Goal: Task Accomplishment & Management: Manage account settings

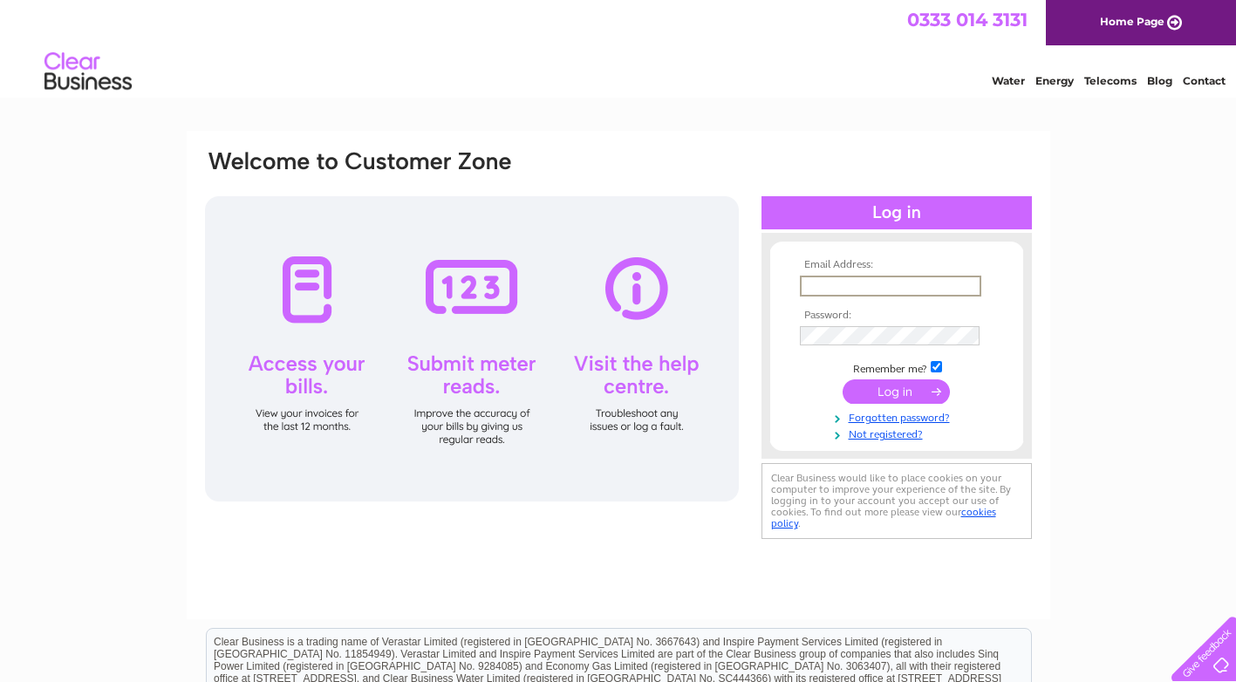
click at [822, 290] on input "text" at bounding box center [890, 286] width 181 height 21
type input "admin@victorpizza.co.uk"
click at [880, 390] on input "submit" at bounding box center [895, 391] width 107 height 24
click at [876, 390] on input "submit" at bounding box center [895, 390] width 107 height 24
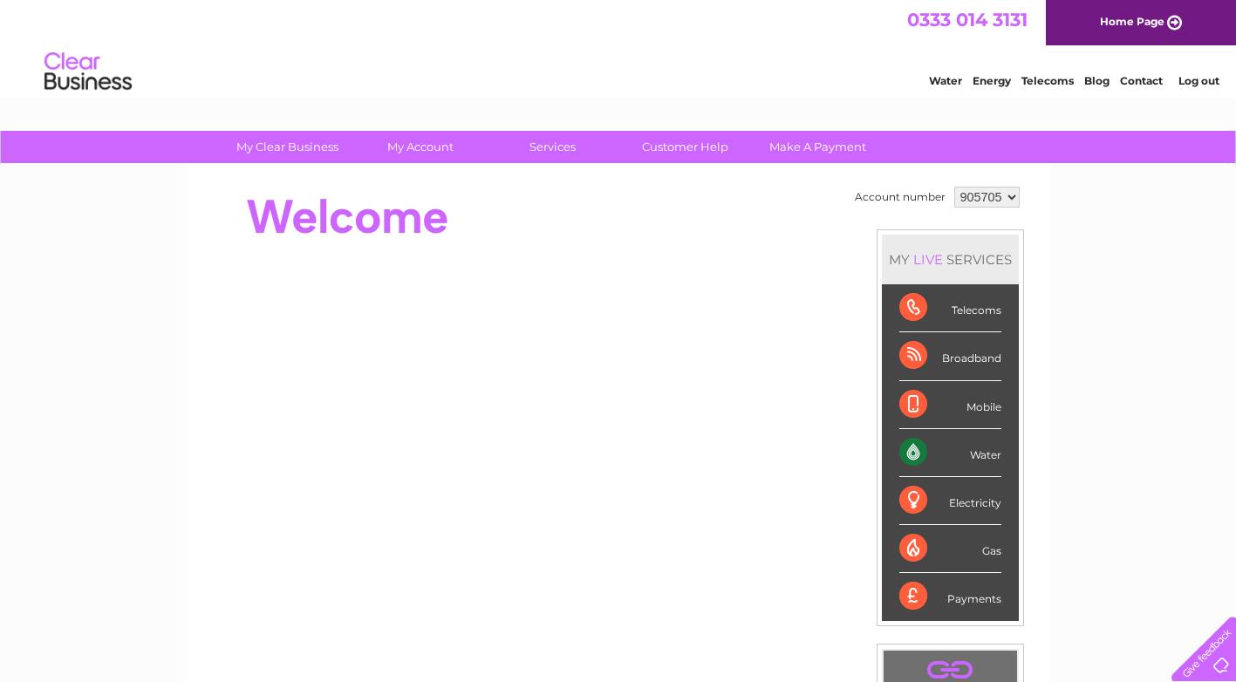
click at [926, 454] on div "Water" at bounding box center [950, 453] width 102 height 48
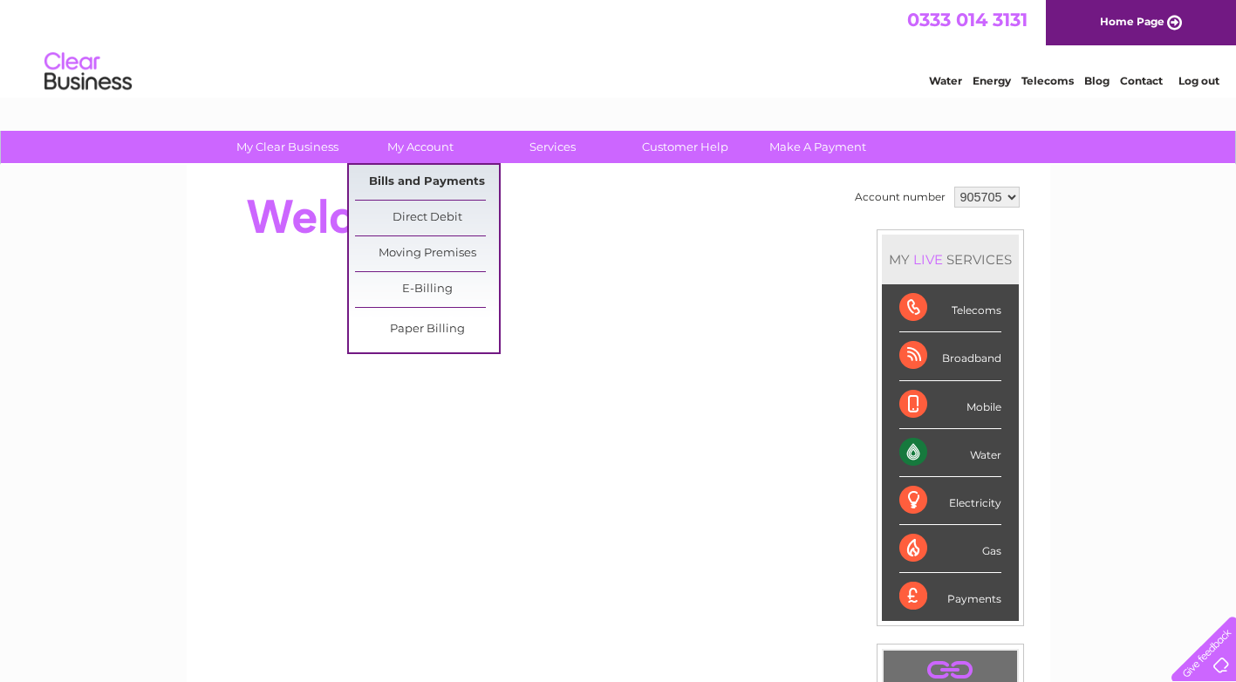
click at [427, 174] on link "Bills and Payments" at bounding box center [427, 182] width 144 height 35
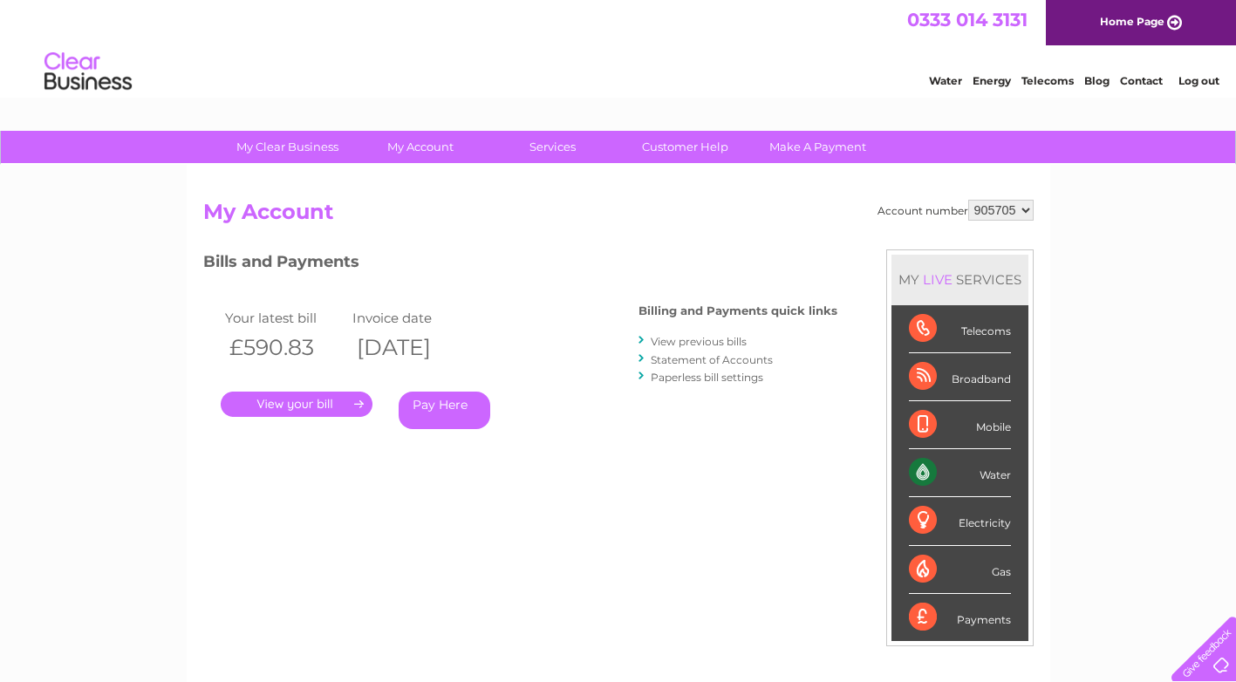
click at [303, 392] on link "." at bounding box center [297, 404] width 152 height 25
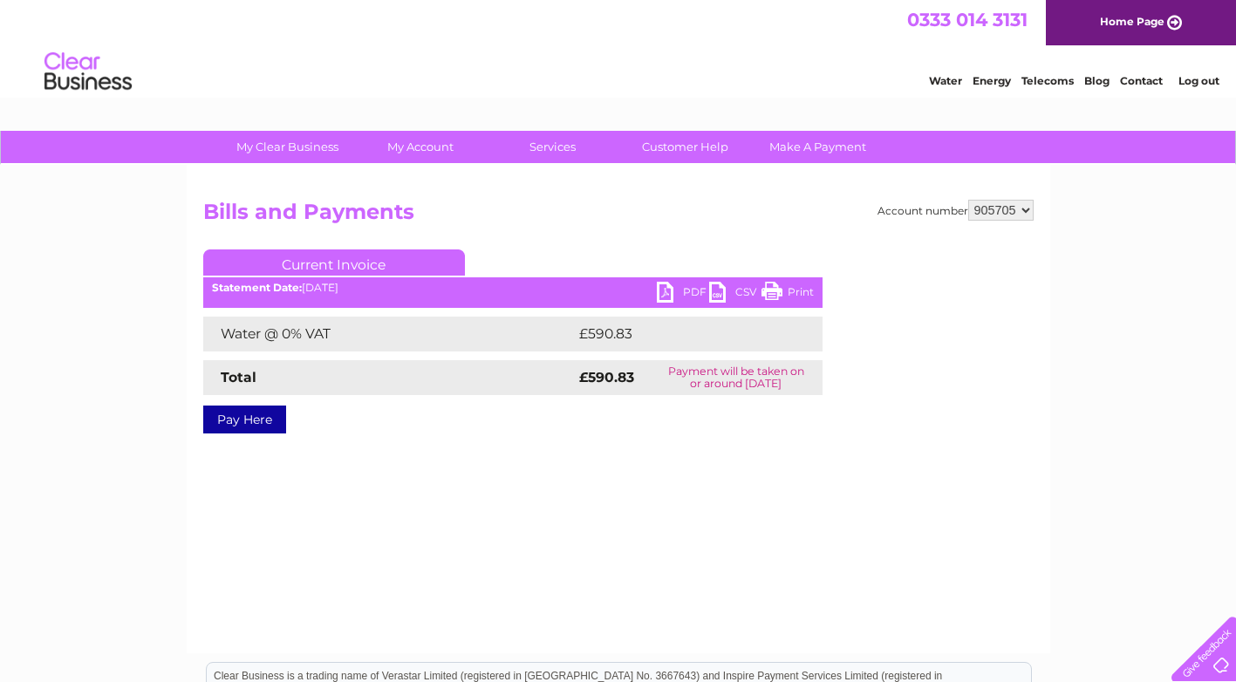
click at [719, 287] on link "CSV" at bounding box center [735, 294] width 52 height 25
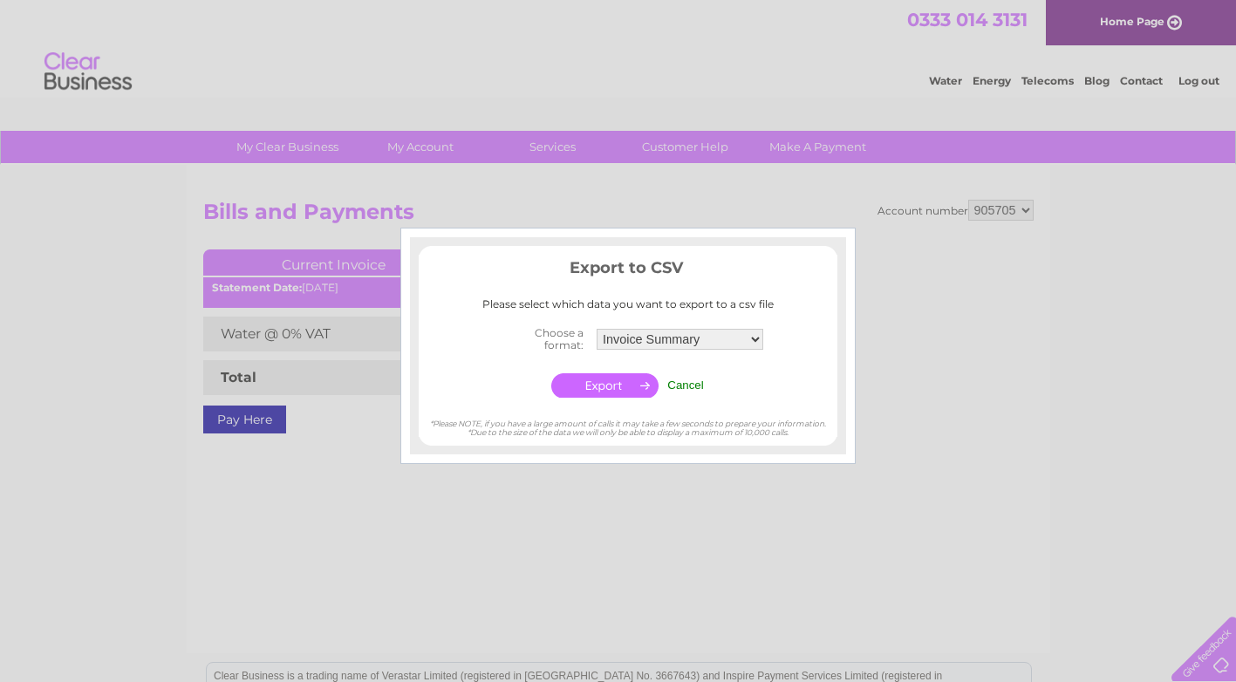
click at [692, 385] on input "Cancel" at bounding box center [685, 384] width 37 height 13
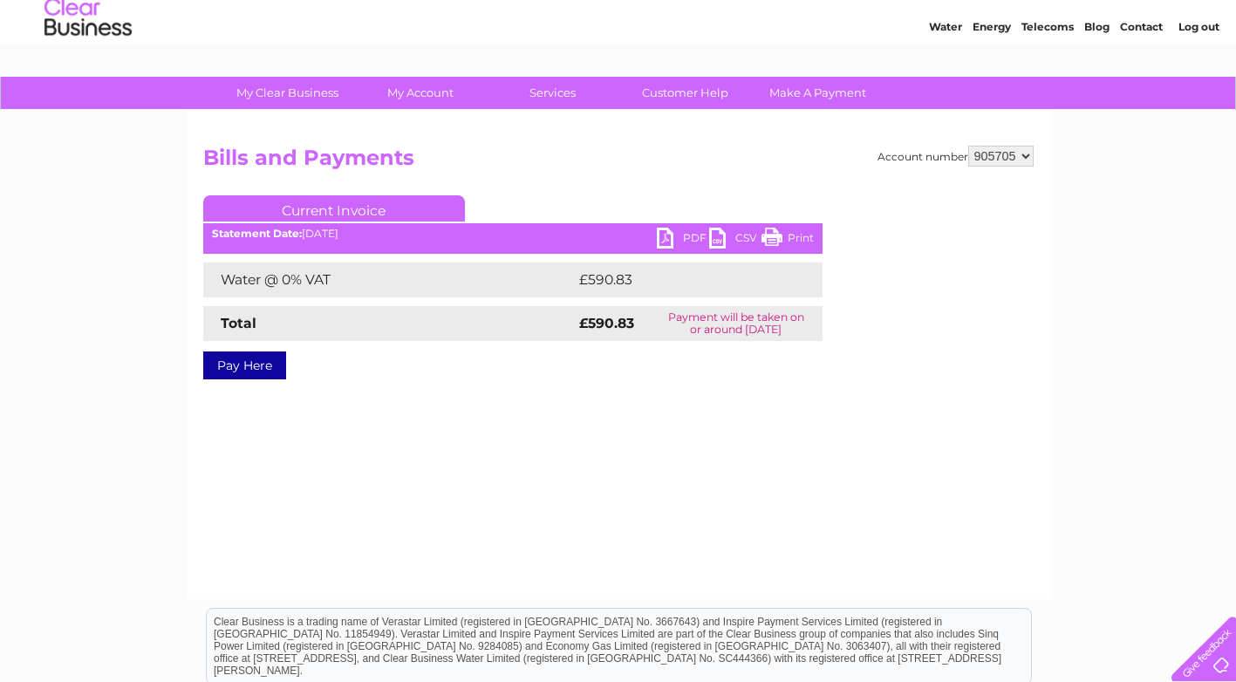
scroll to position [21, 0]
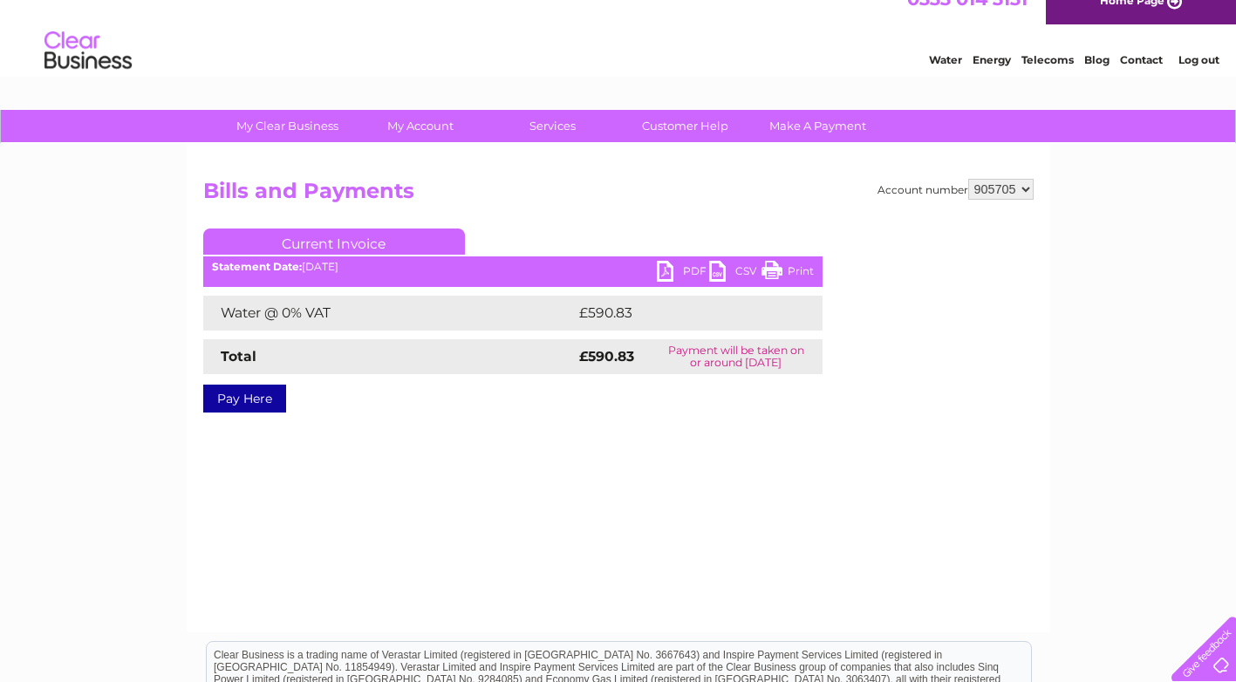
click at [664, 268] on link "PDF" at bounding box center [683, 273] width 52 height 25
click at [1190, 58] on link "Log out" at bounding box center [1198, 59] width 41 height 13
